Goal: Find specific page/section: Find specific page/section

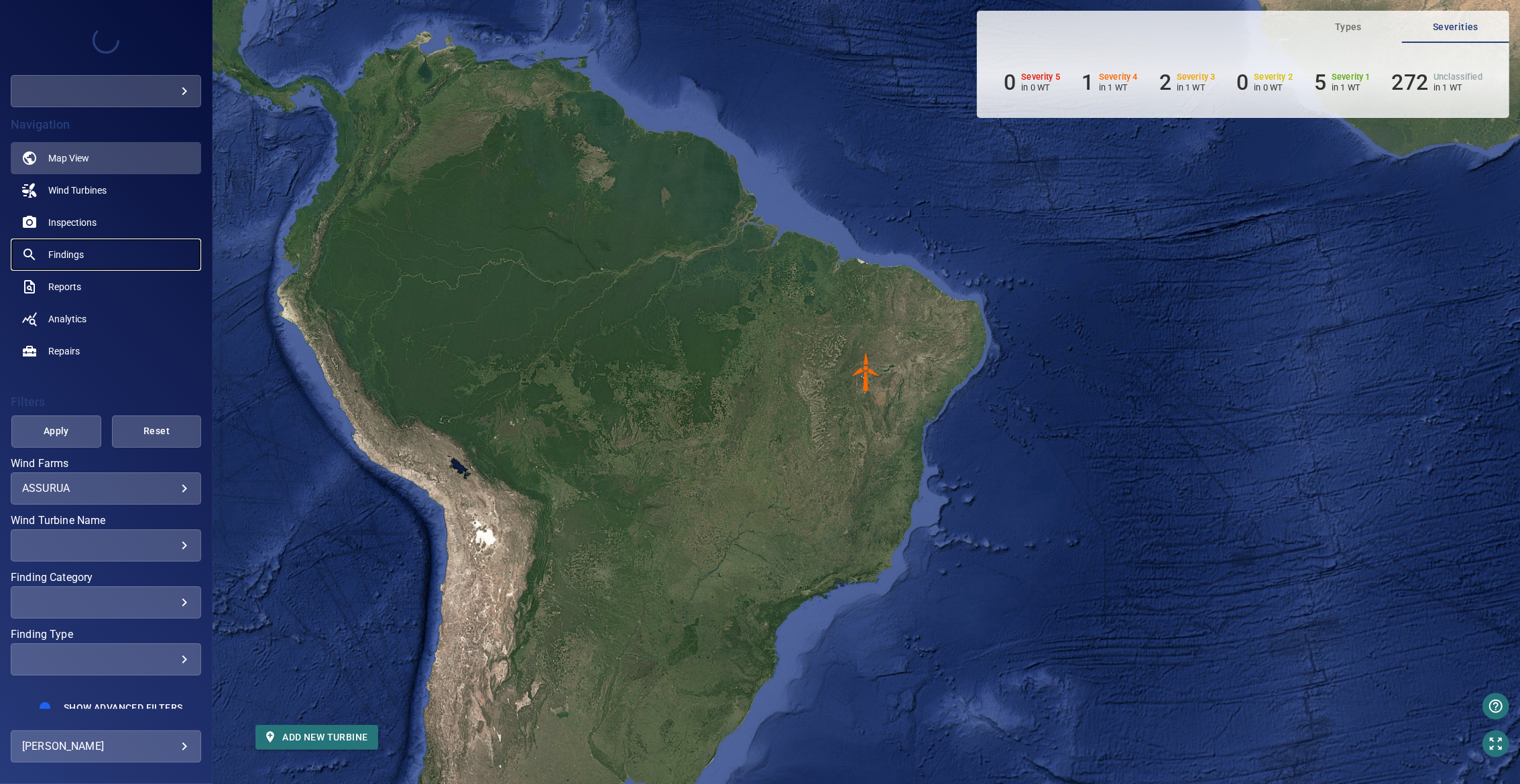
click at [55, 255] on span "Findings" at bounding box center [66, 254] width 36 height 13
